Goal: Task Accomplishment & Management: Manage account settings

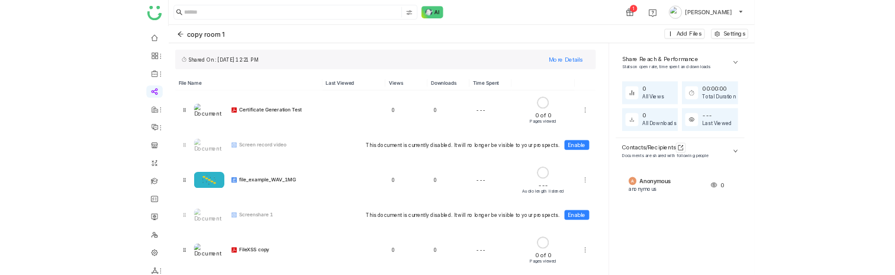
scroll to position [95, 0]
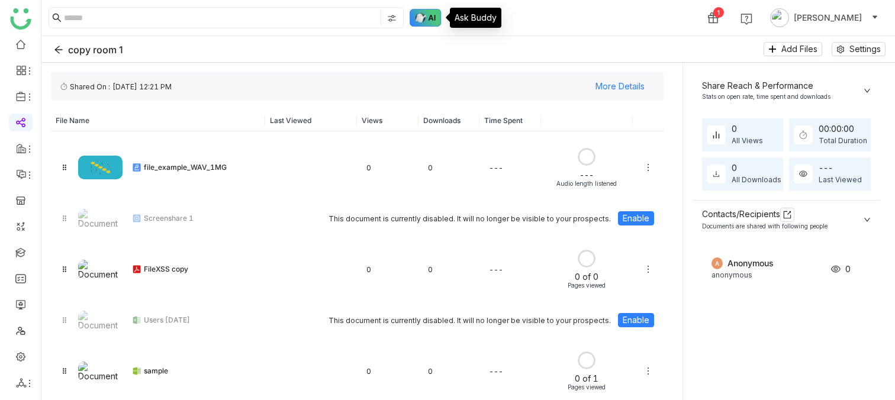
click at [432, 25] on img at bounding box center [426, 18] width 32 height 18
click at [431, 16] on img at bounding box center [426, 18] width 32 height 18
click at [421, 14] on img at bounding box center [426, 18] width 32 height 18
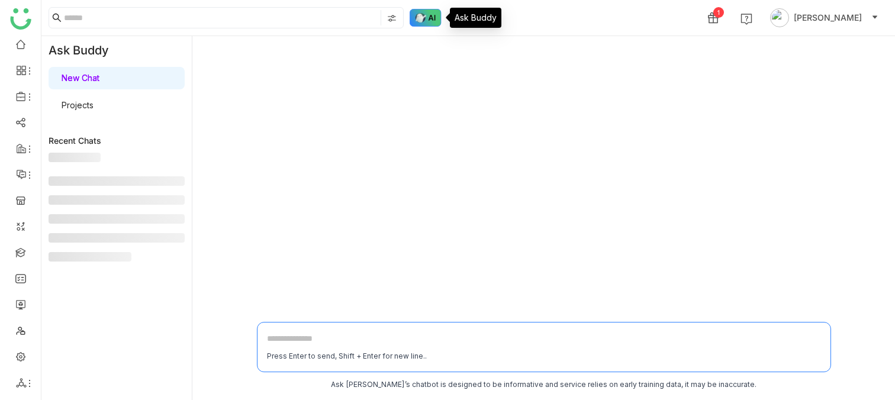
click at [421, 14] on img at bounding box center [426, 18] width 32 height 18
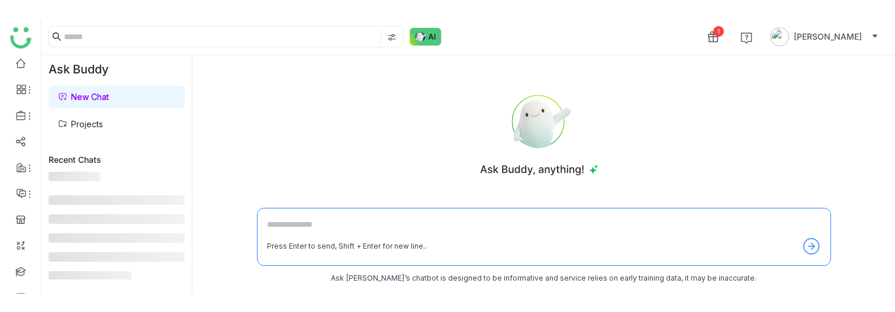
scroll to position [56, 0]
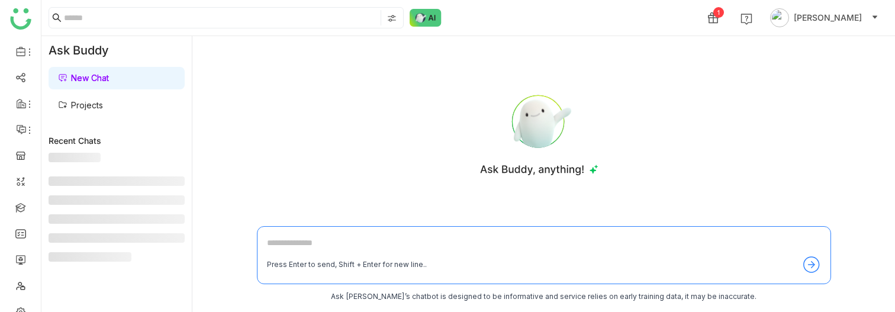
click at [102, 117] on div "New Chat Projects" at bounding box center [116, 92] width 150 height 54
click at [83, 100] on link "Projects" at bounding box center [80, 105] width 45 height 10
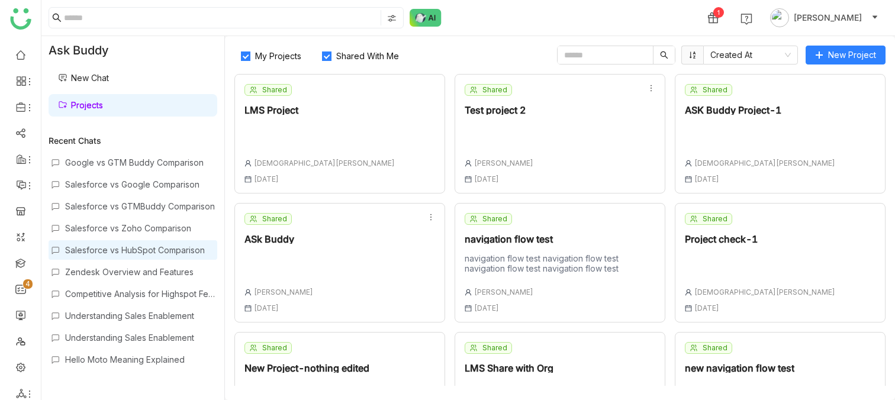
click at [149, 253] on div "Salesforce vs HubSpot Comparison" at bounding box center [140, 250] width 150 height 10
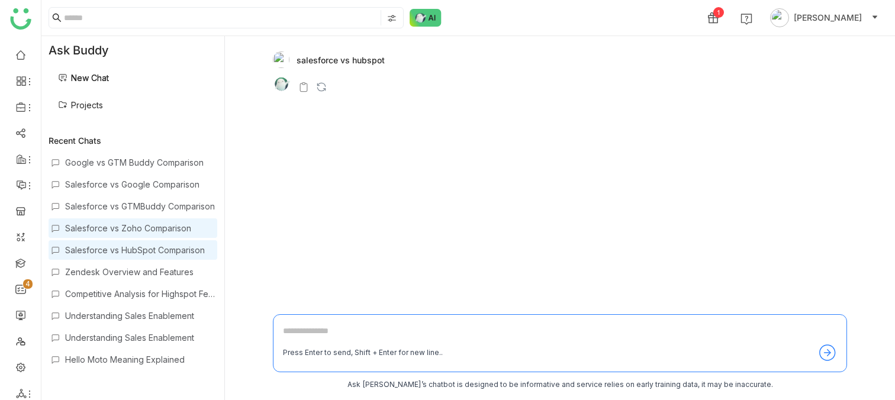
click at [133, 220] on div "Salesforce vs Zoho Comparison" at bounding box center [133, 228] width 169 height 20
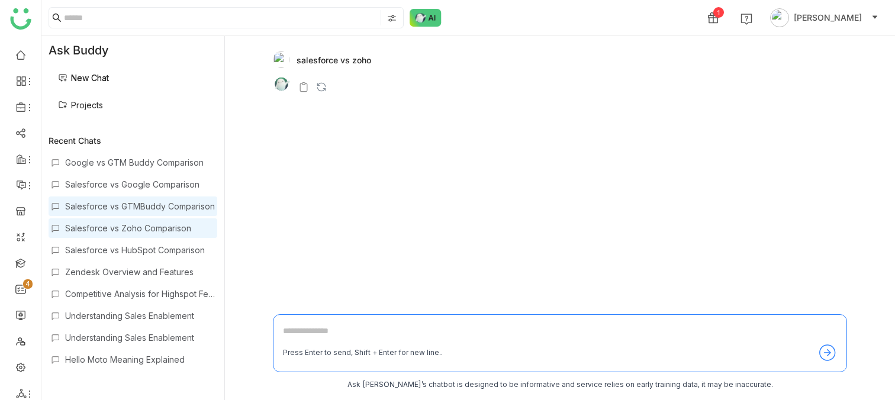
click at [107, 200] on div "Salesforce vs GTMBuddy Comparison" at bounding box center [133, 207] width 169 height 20
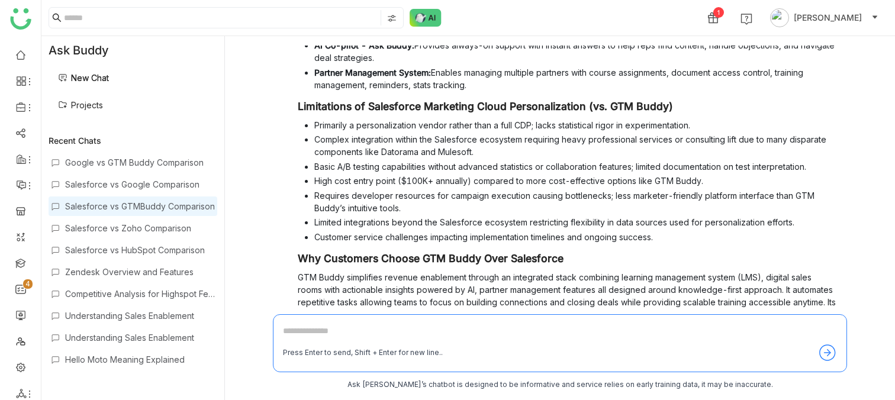
scroll to position [697, 0]
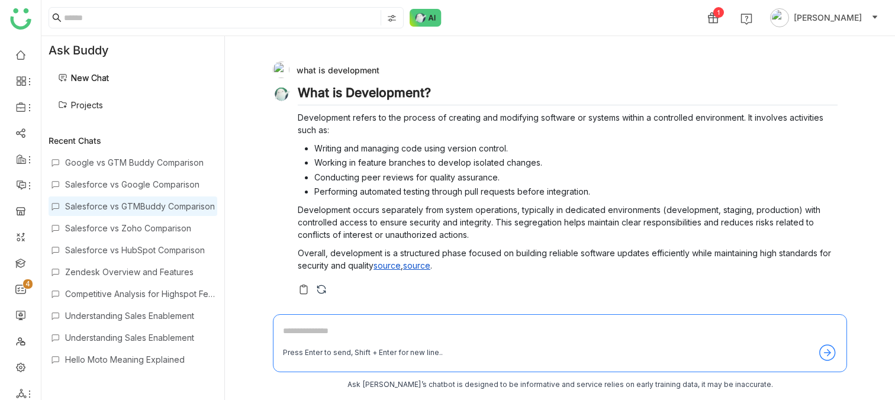
click at [718, 288] on div at bounding box center [568, 290] width 540 height 12
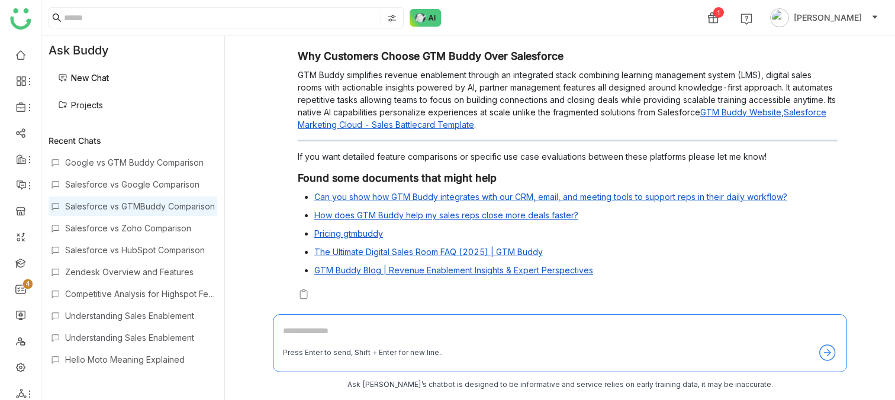
scroll to position [0, 0]
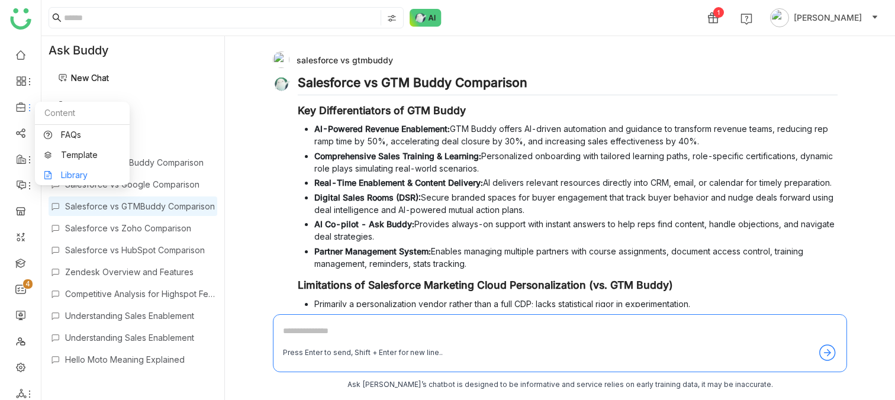
click at [72, 179] on link "Library" at bounding box center [82, 175] width 77 height 8
click at [20, 113] on li at bounding box center [21, 107] width 24 height 18
click at [20, 107] on span at bounding box center [20, 107] width 6 height 0
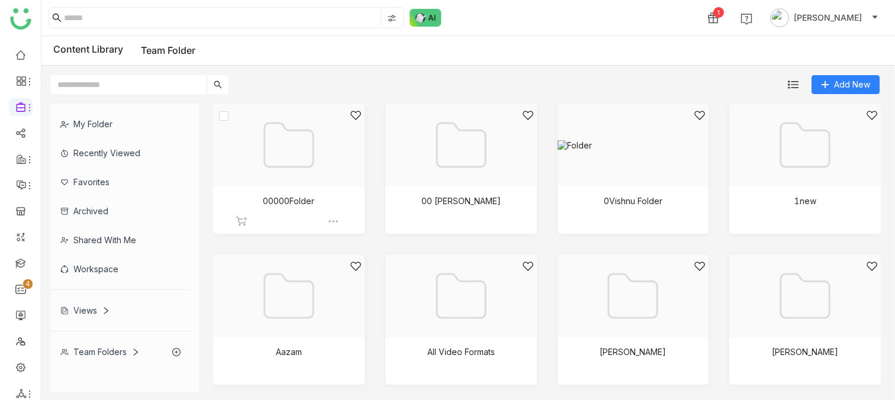
click at [304, 173] on div at bounding box center [284, 159] width 131 height 101
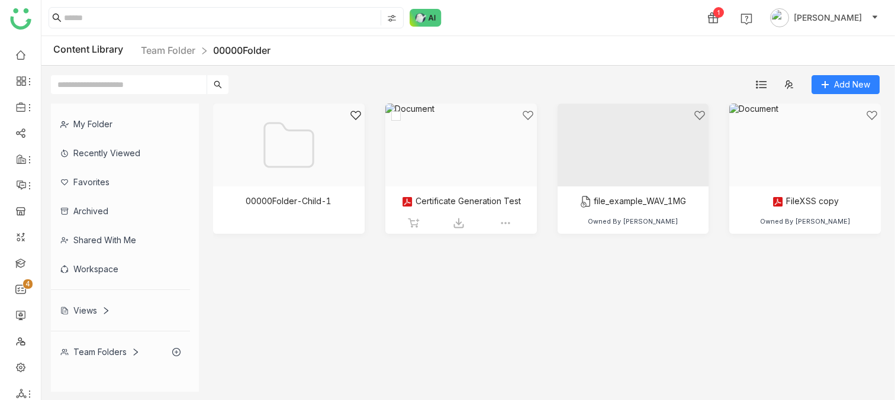
click at [460, 155] on div at bounding box center [456, 159] width 131 height 101
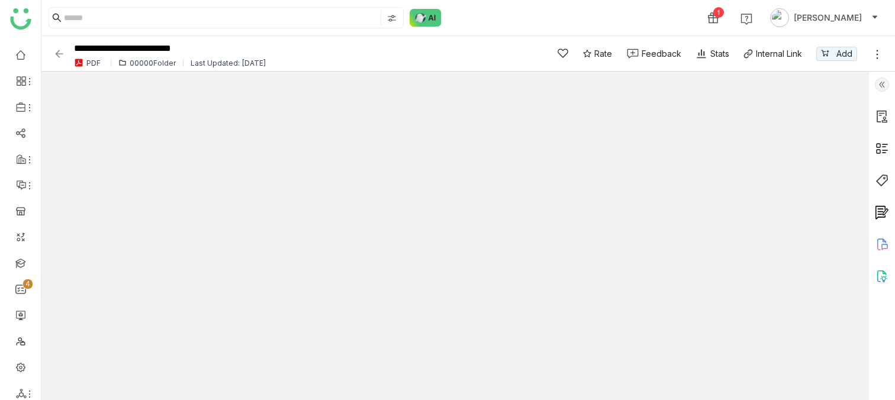
click at [875, 52] on icon at bounding box center [877, 55] width 12 height 12
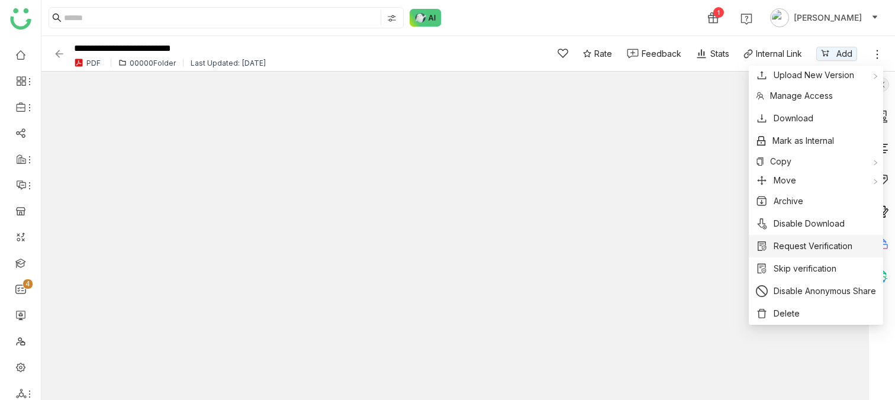
click at [813, 241] on span "Request Verification" at bounding box center [813, 246] width 79 height 13
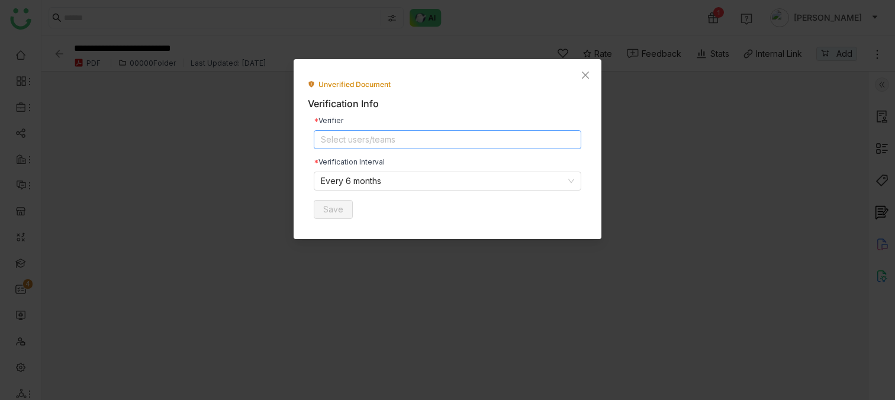
click at [373, 140] on nz-select-top-control "Select users/teams" at bounding box center [448, 139] width 268 height 19
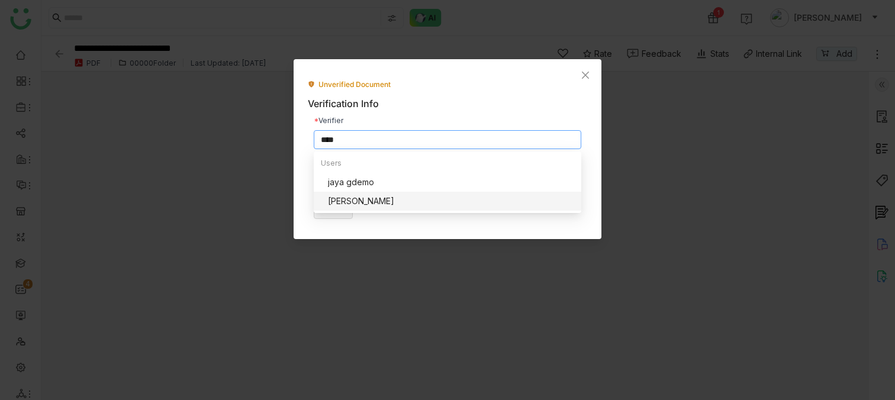
type input "****"
click at [381, 196] on div "[PERSON_NAME]" at bounding box center [451, 201] width 246 height 13
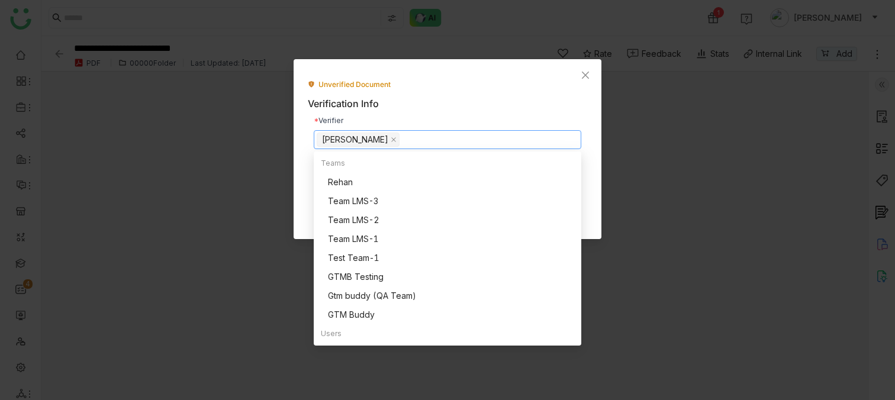
click at [508, 88] on div "Unverified Document" at bounding box center [447, 84] width 279 height 11
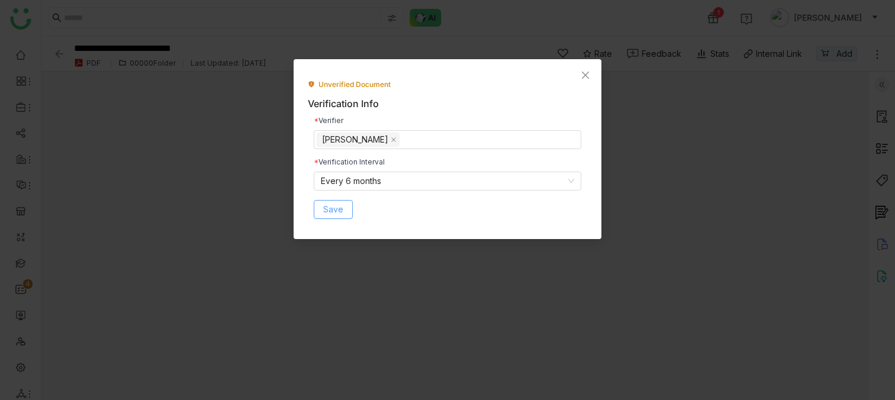
click at [326, 208] on span "Save" at bounding box center [333, 209] width 20 height 13
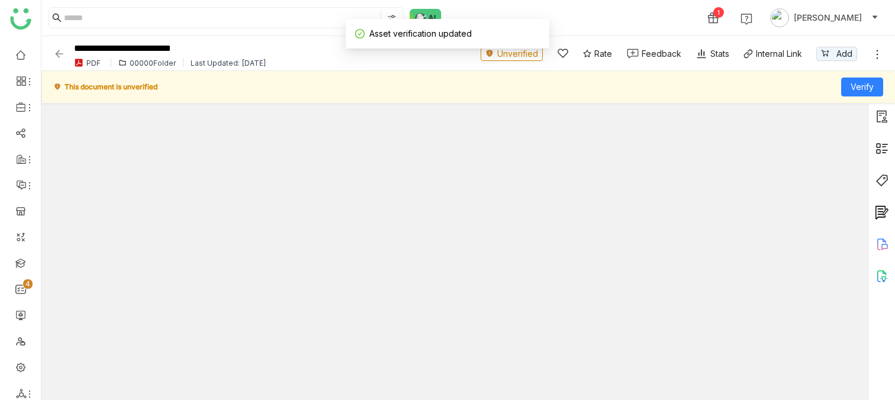
click at [521, 56] on span "Unverified" at bounding box center [517, 53] width 41 height 13
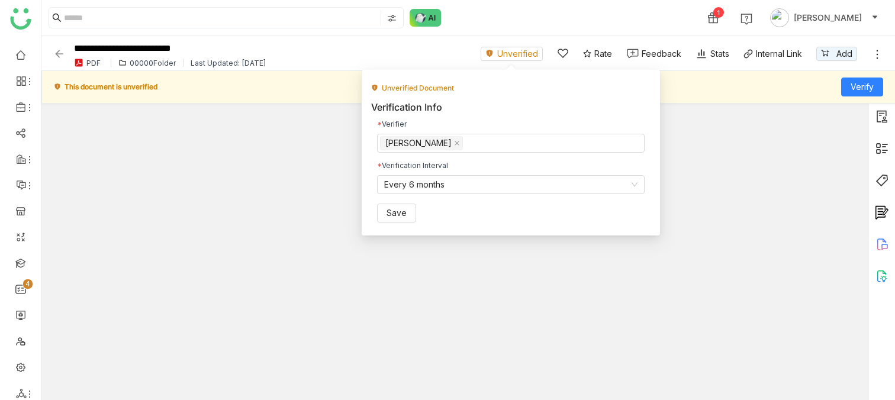
click at [339, 96] on div "This document is unverified Verify" at bounding box center [468, 86] width 854 height 33
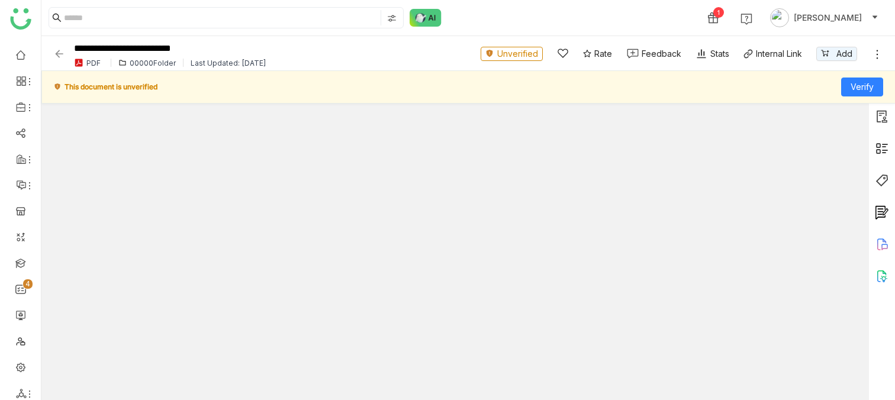
click at [532, 56] on span "Unverified" at bounding box center [517, 53] width 41 height 13
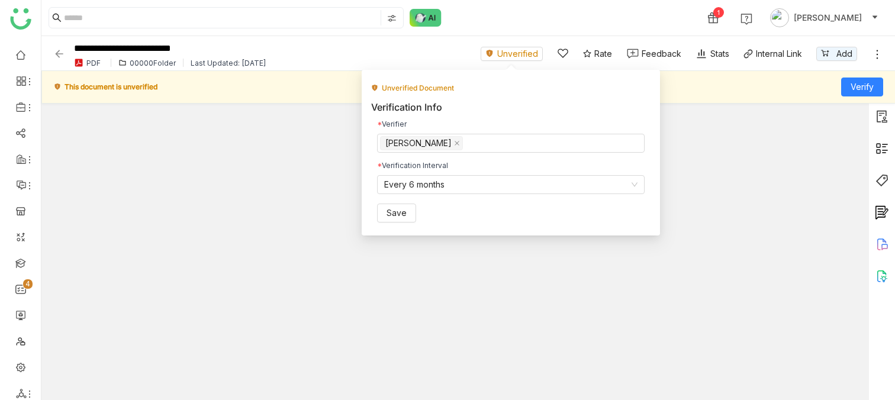
click at [729, 99] on div "This document is unverified Verify" at bounding box center [468, 86] width 854 height 33
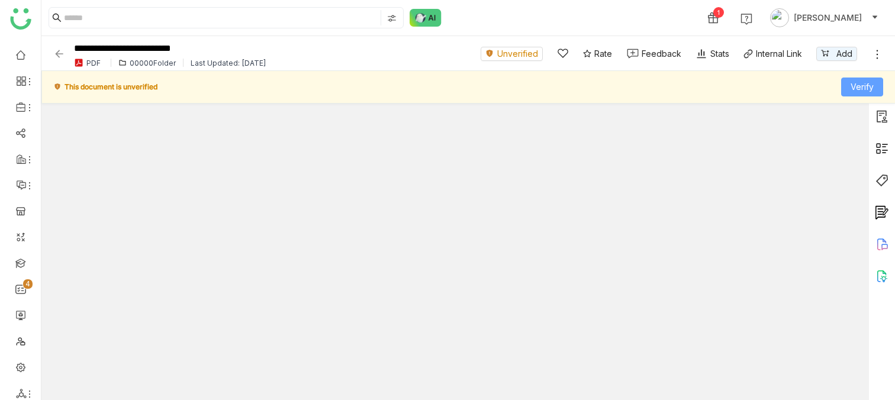
click at [864, 89] on span "Verify" at bounding box center [862, 86] width 23 height 13
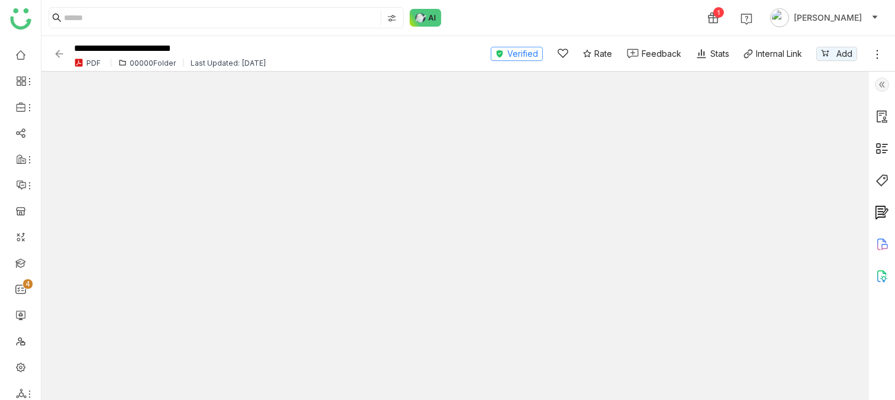
click at [507, 52] on span "Verified" at bounding box center [522, 53] width 31 height 13
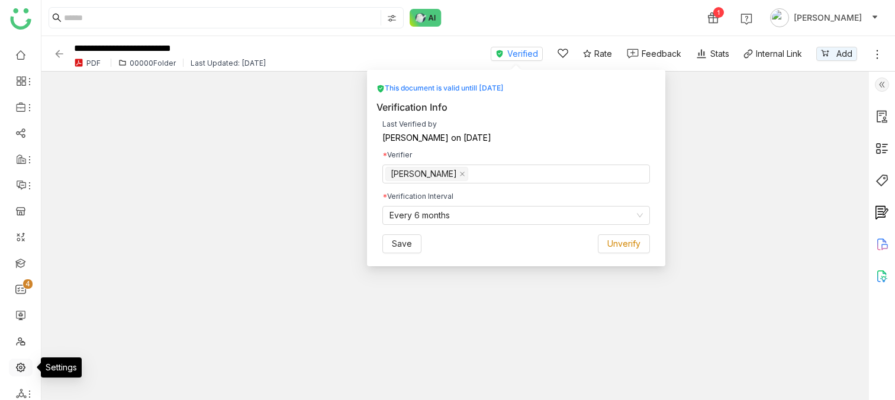
click at [20, 311] on link at bounding box center [20, 367] width 11 height 10
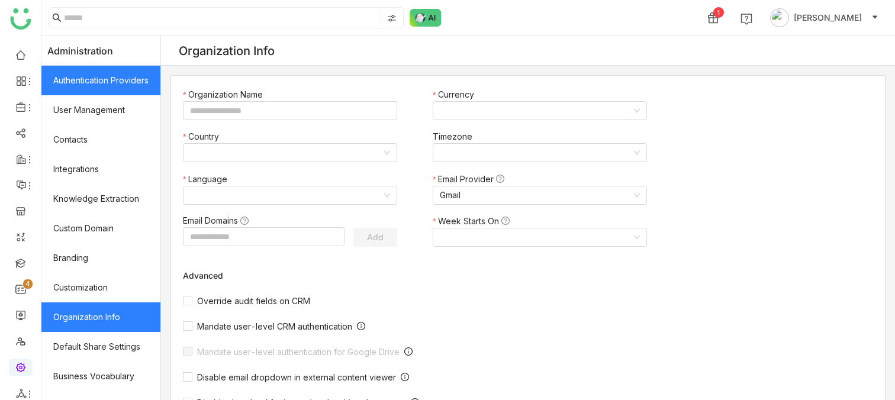
type input "*******"
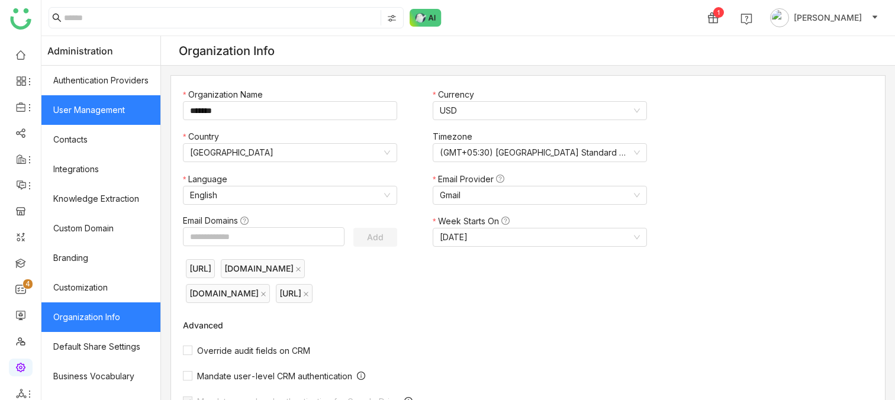
click at [112, 104] on link "User Management" at bounding box center [100, 110] width 119 height 30
click at [118, 105] on link "User Management" at bounding box center [100, 110] width 119 height 30
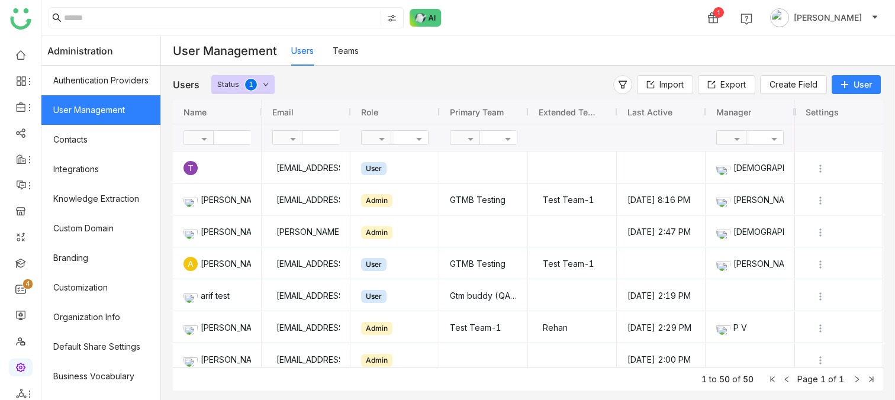
click at [232, 138] on input "text" at bounding box center [257, 138] width 86 height 14
type input "****"
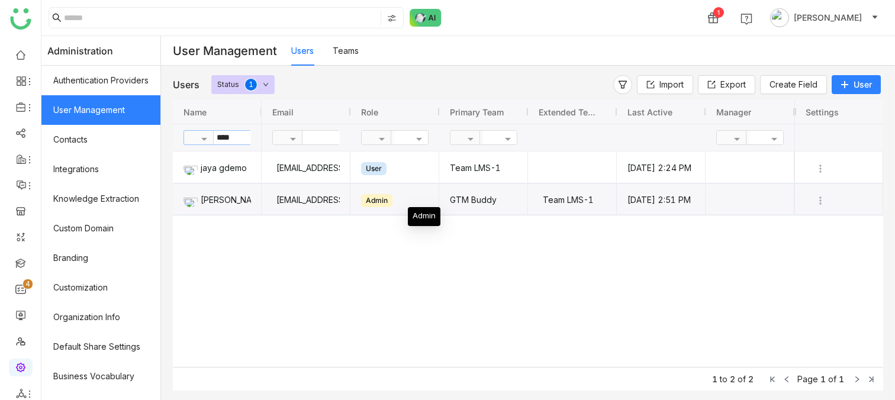
click at [409, 197] on span "Admin" at bounding box center [394, 199] width 67 height 30
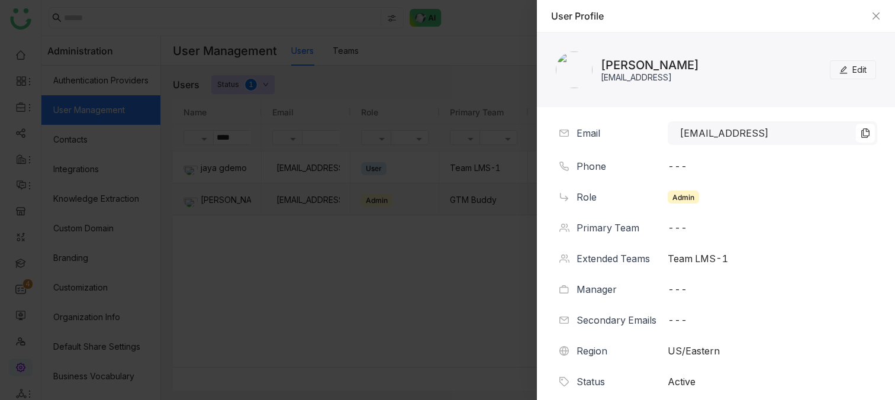
click at [862, 135] on img at bounding box center [865, 133] width 19 height 19
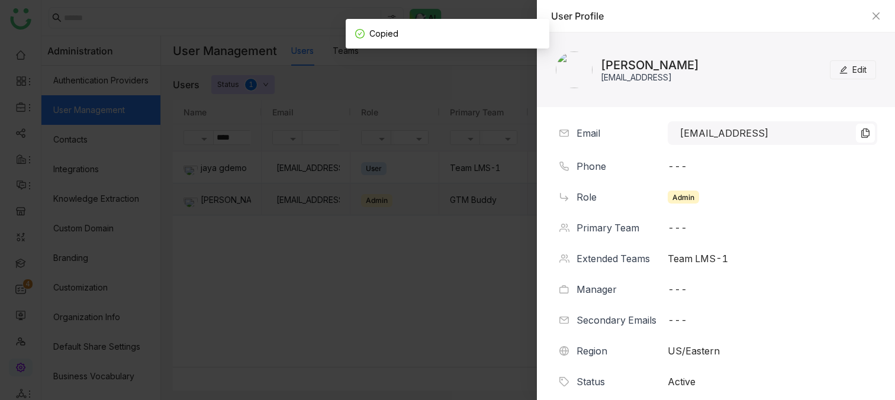
click at [853, 69] on span "Edit" at bounding box center [859, 69] width 14 height 13
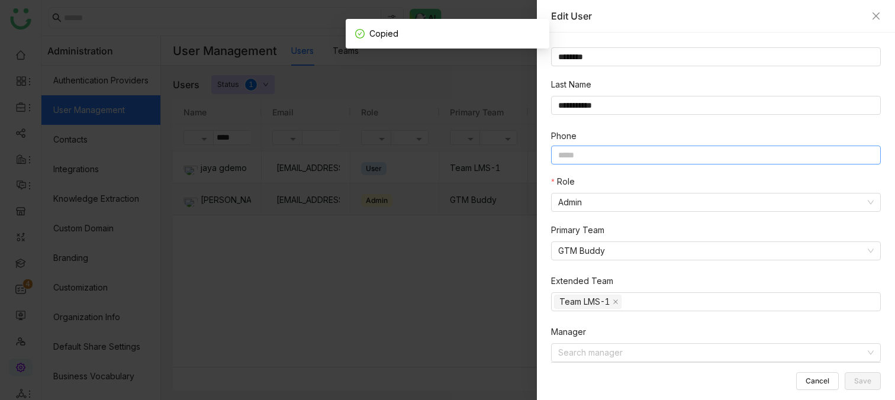
scroll to position [79, 0]
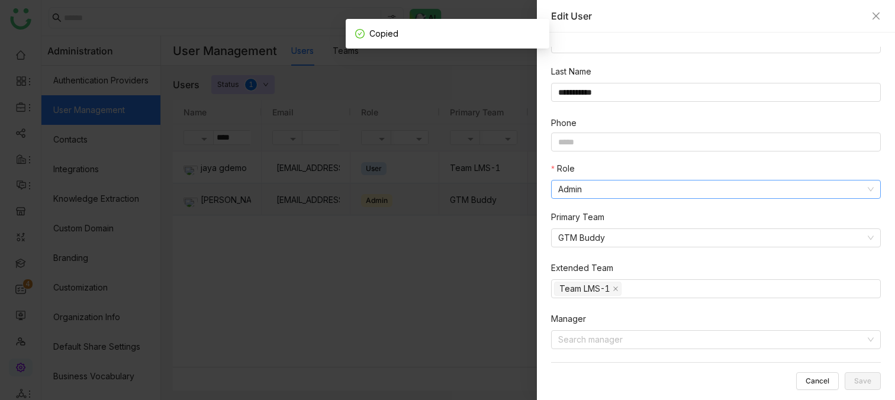
click at [632, 181] on nz-select-item "Admin" at bounding box center [715, 190] width 315 height 18
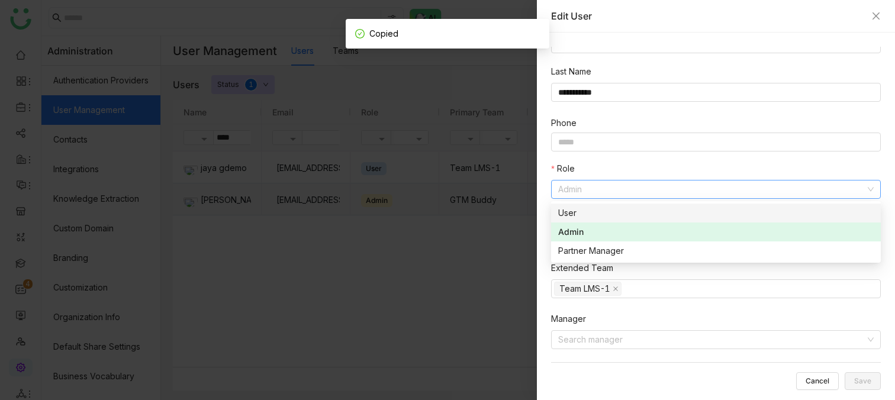
click at [620, 207] on div "User" at bounding box center [715, 213] width 315 height 13
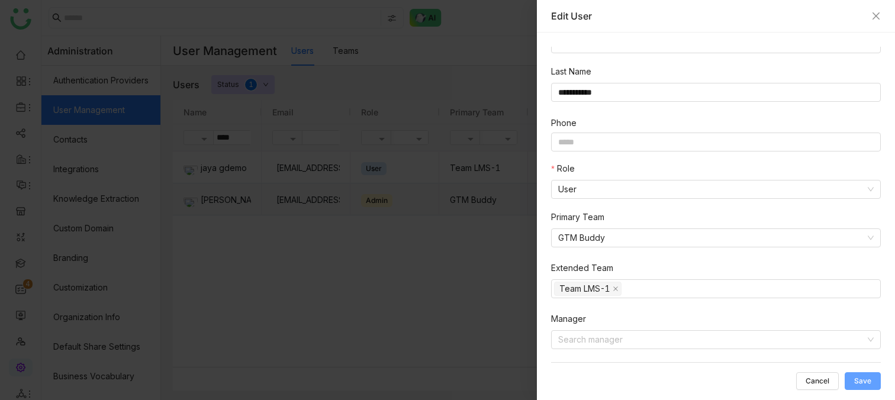
click at [859, 311] on span "Save" at bounding box center [862, 381] width 17 height 0
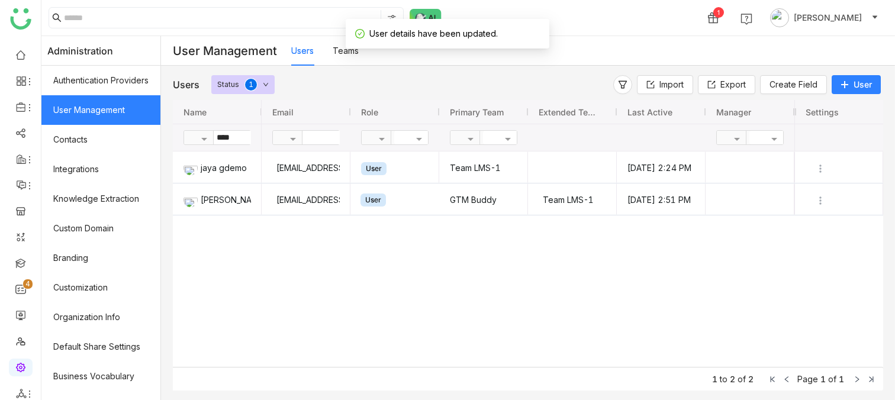
click at [385, 311] on div "jayagdemo@gmail.com User Team LMS-1 Aug 22, 2025, 2:24 PM jayasreel@gtmbuddy.ai…" at bounding box center [528, 259] width 533 height 215
